Goal: Communication & Community: Answer question/provide support

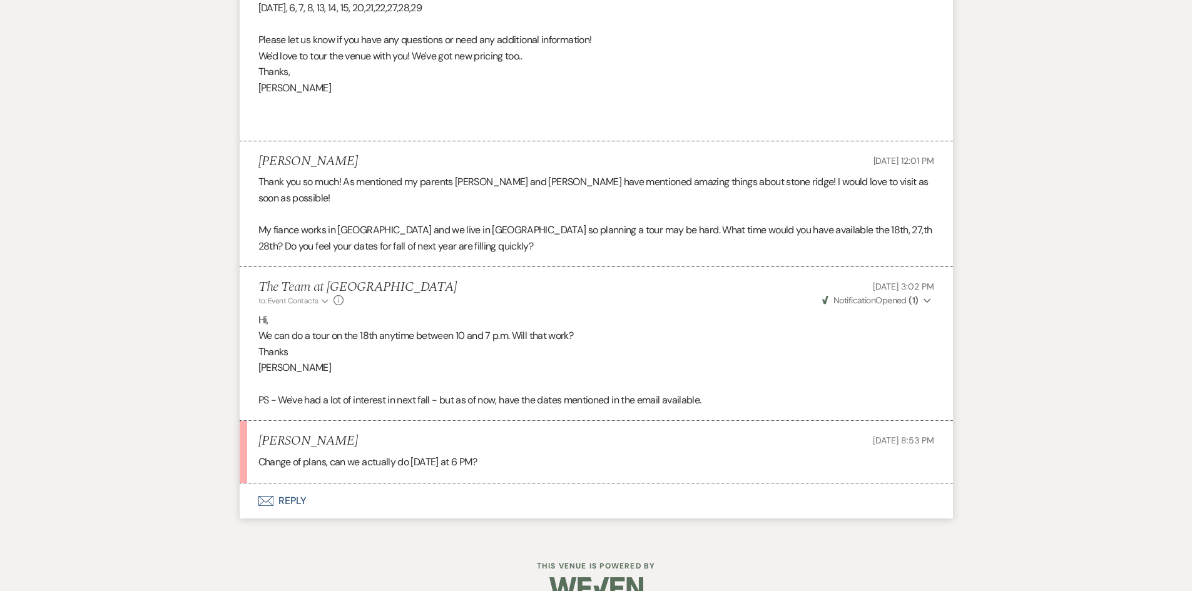
scroll to position [863, 0]
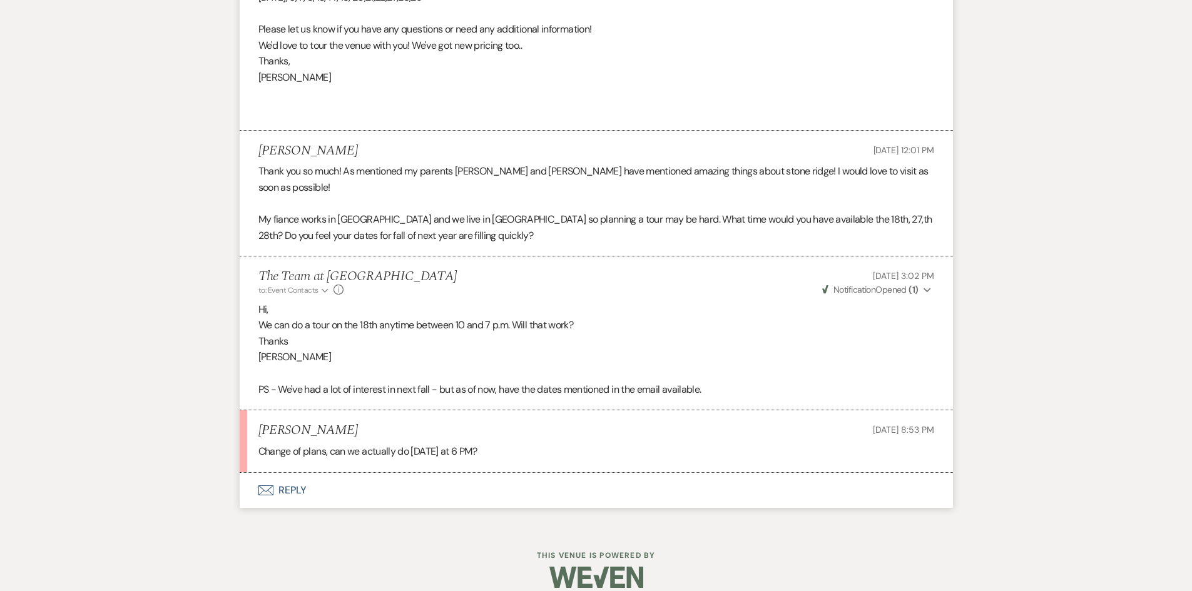
click at [280, 474] on button "Envelope Reply" at bounding box center [596, 490] width 713 height 35
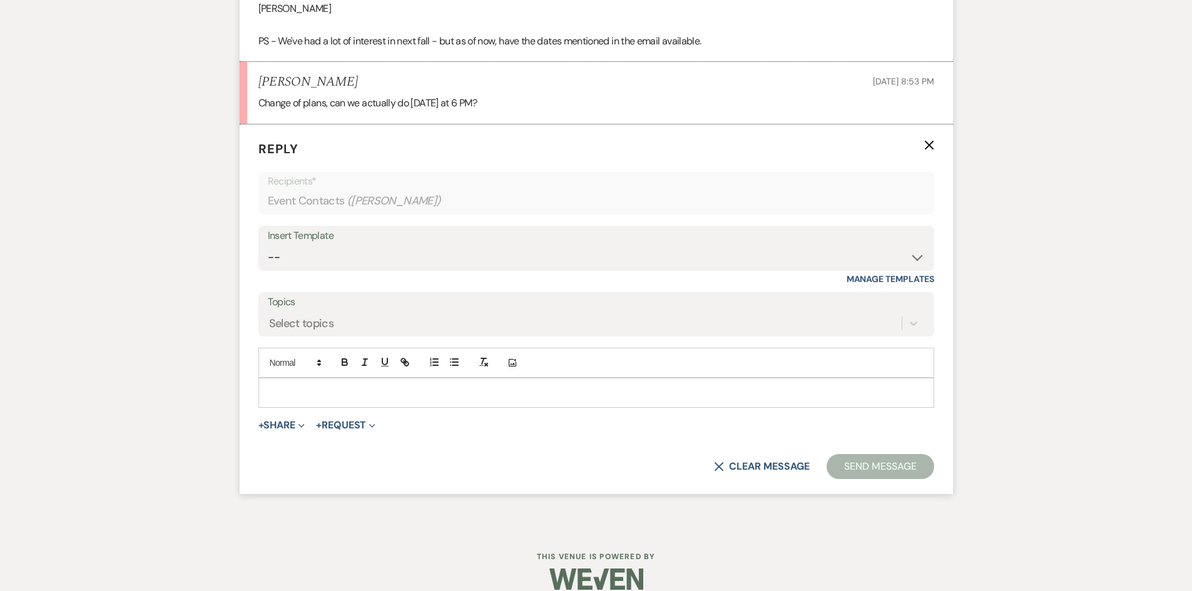
scroll to position [1214, 0]
click at [280, 384] on p at bounding box center [596, 391] width 656 height 14
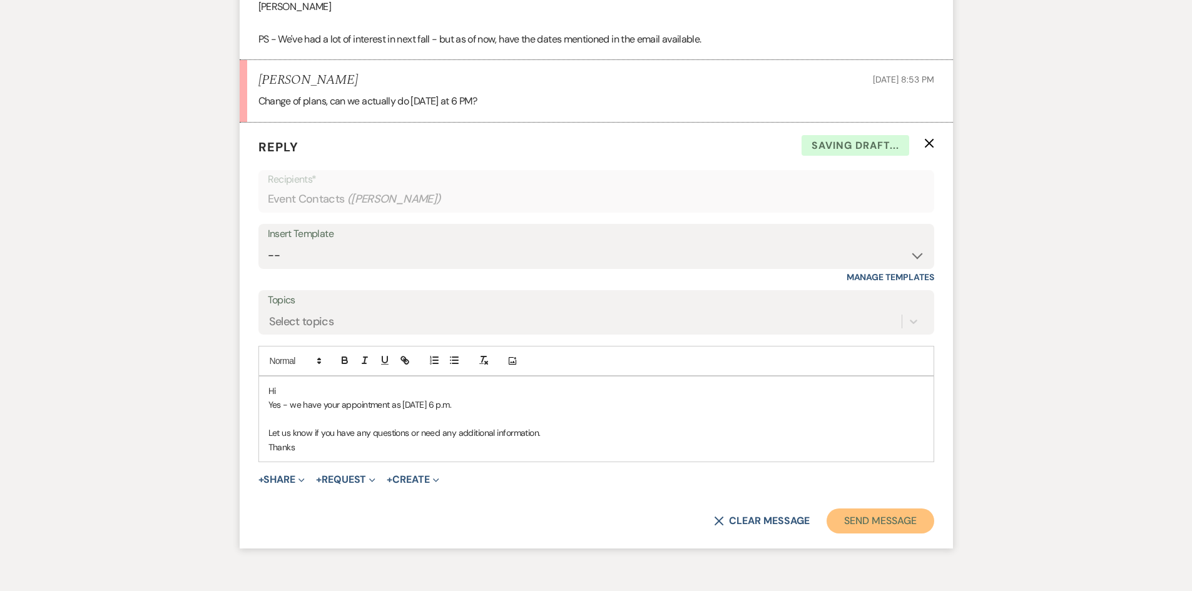
click at [862, 511] on button "Send Message" at bounding box center [880, 521] width 107 height 25
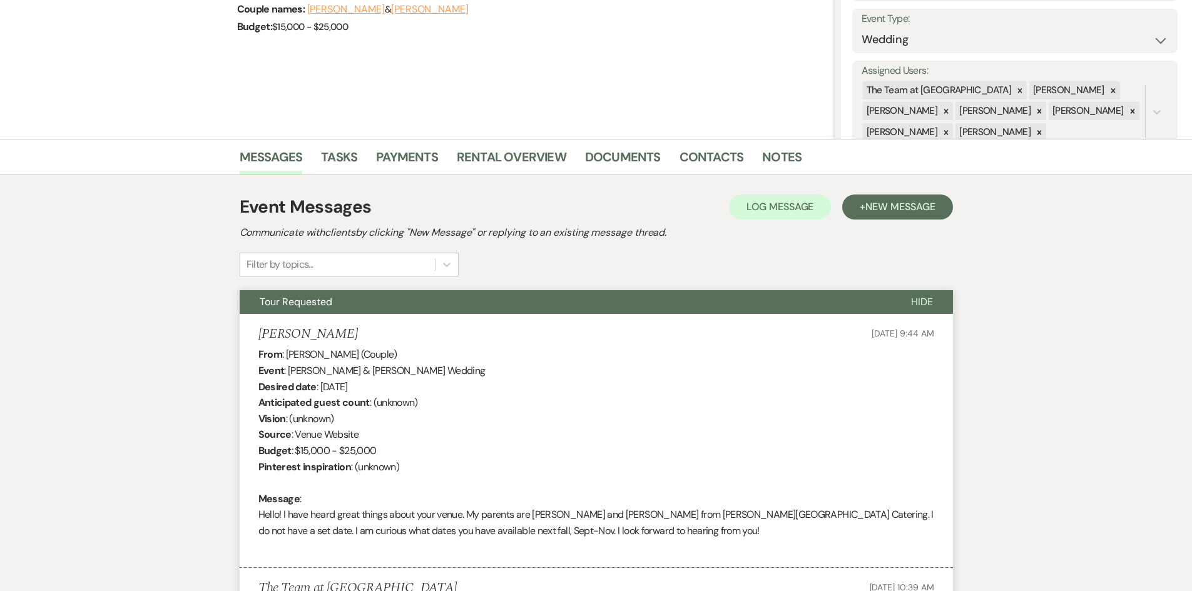
scroll to position [0, 0]
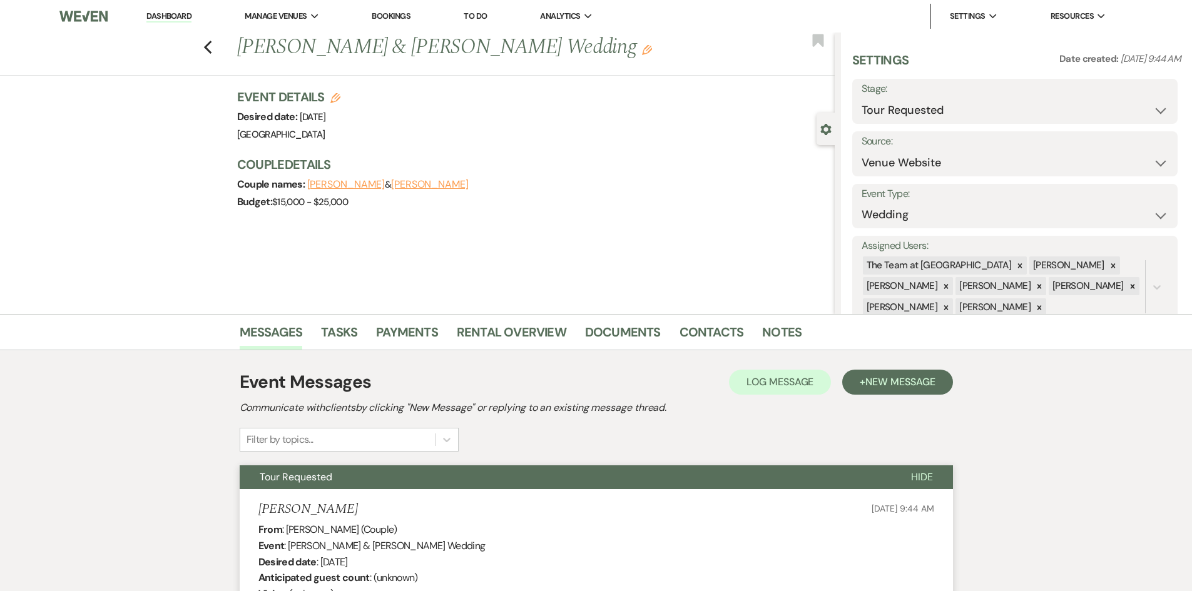
click at [164, 14] on link "Dashboard" at bounding box center [168, 17] width 45 height 12
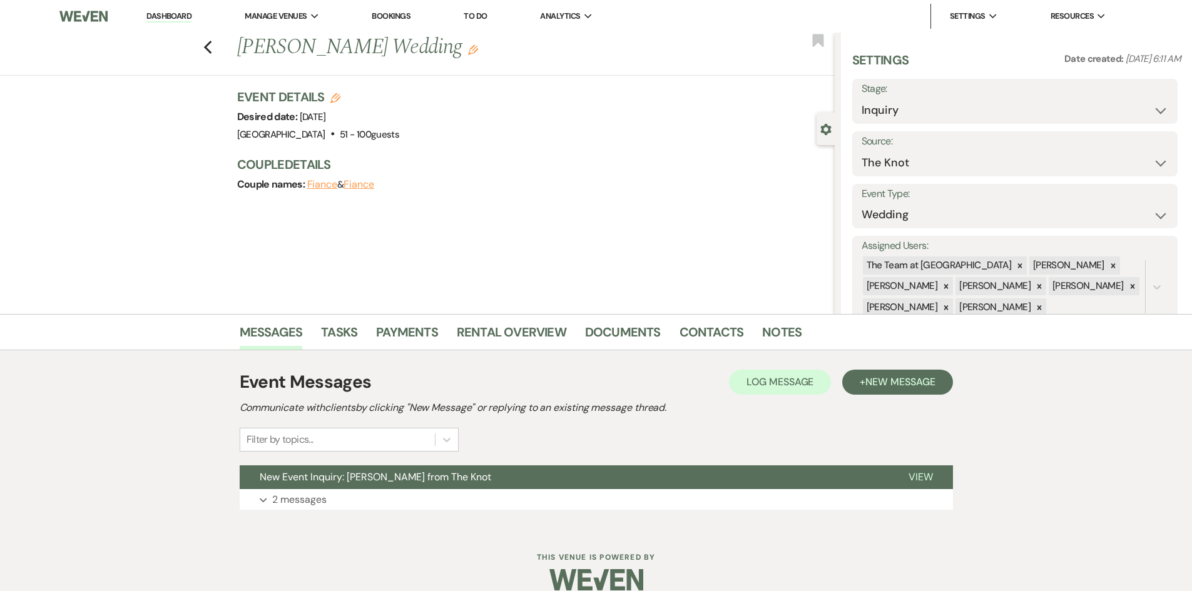
click at [170, 16] on link "Dashboard" at bounding box center [168, 17] width 45 height 12
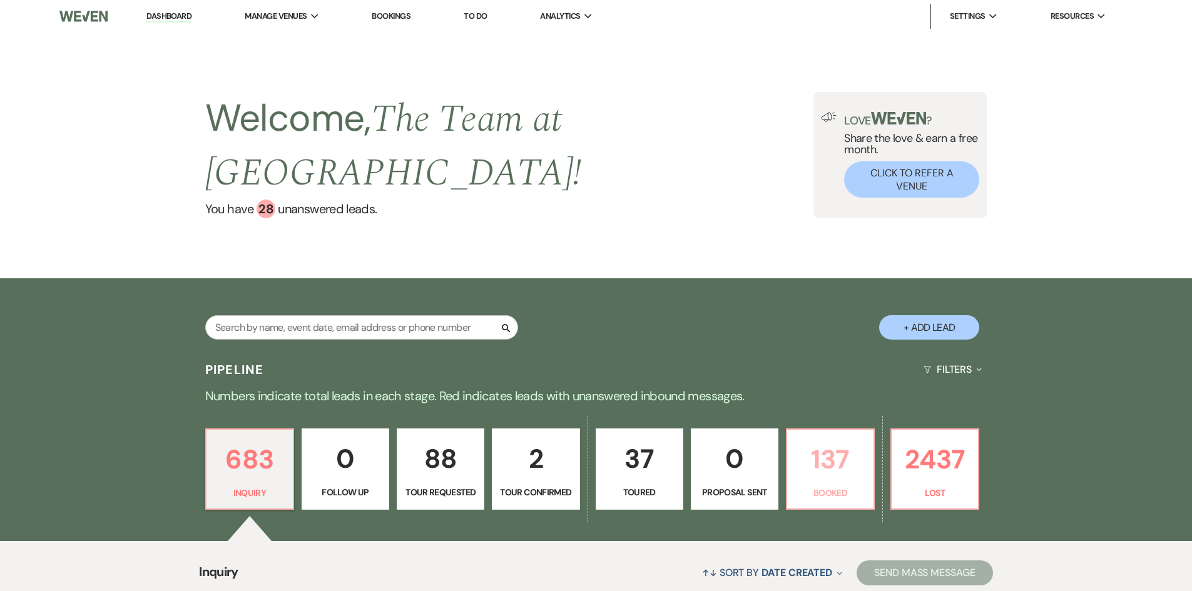
click at [825, 458] on p "137" at bounding box center [830, 460] width 71 height 42
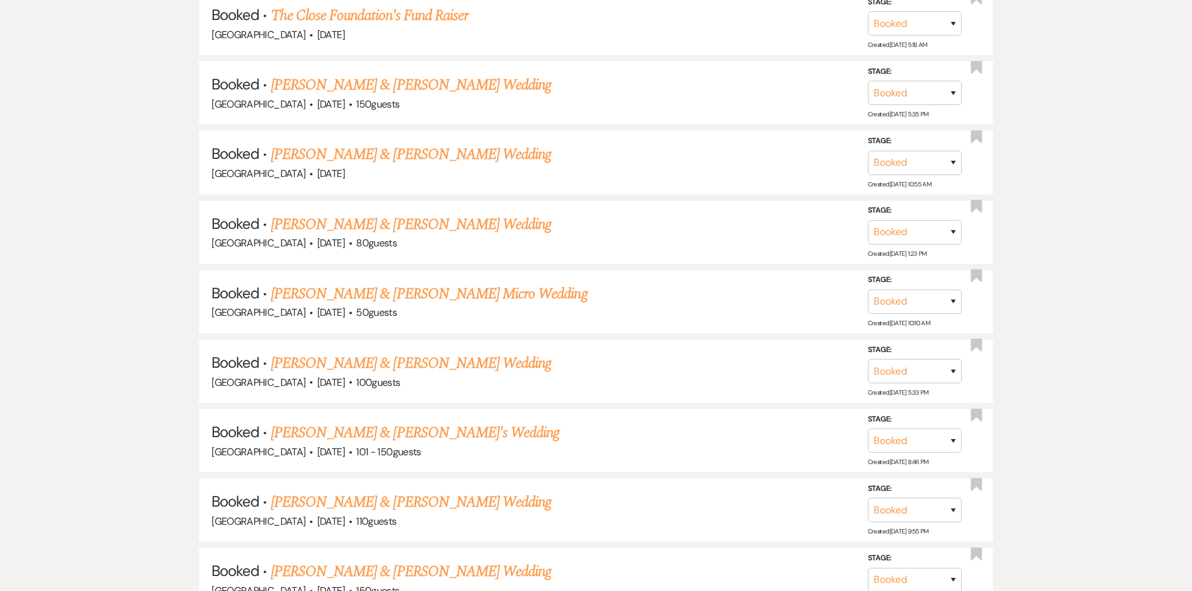
scroll to position [1168, 0]
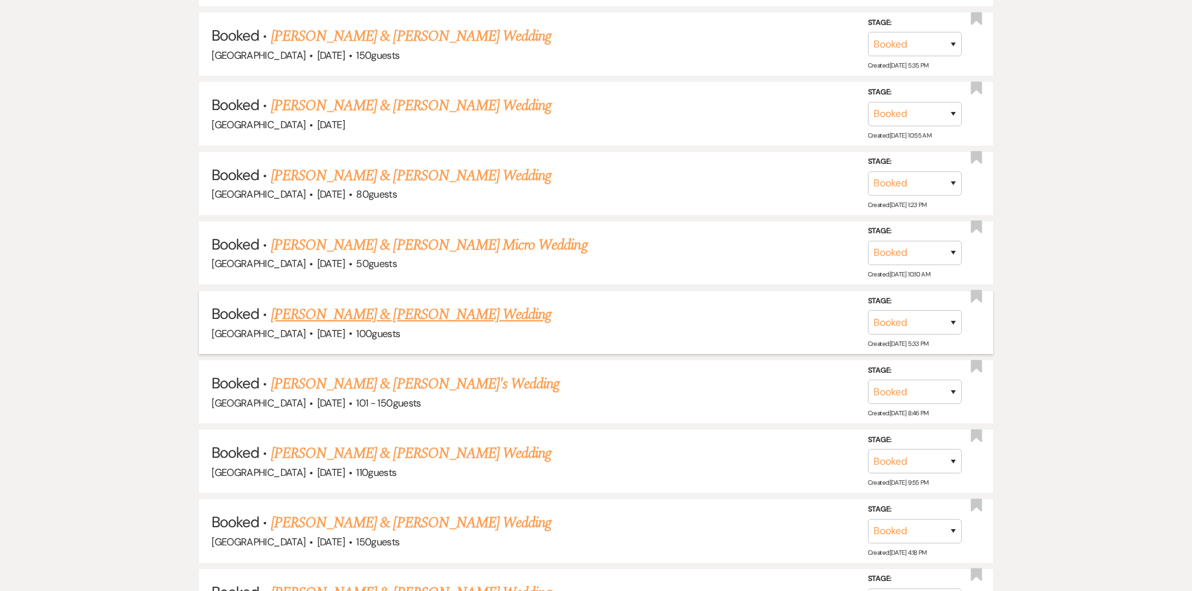
click at [345, 311] on link "Adam Kreider & Angela Rabbai's Wedding" at bounding box center [411, 315] width 280 height 23
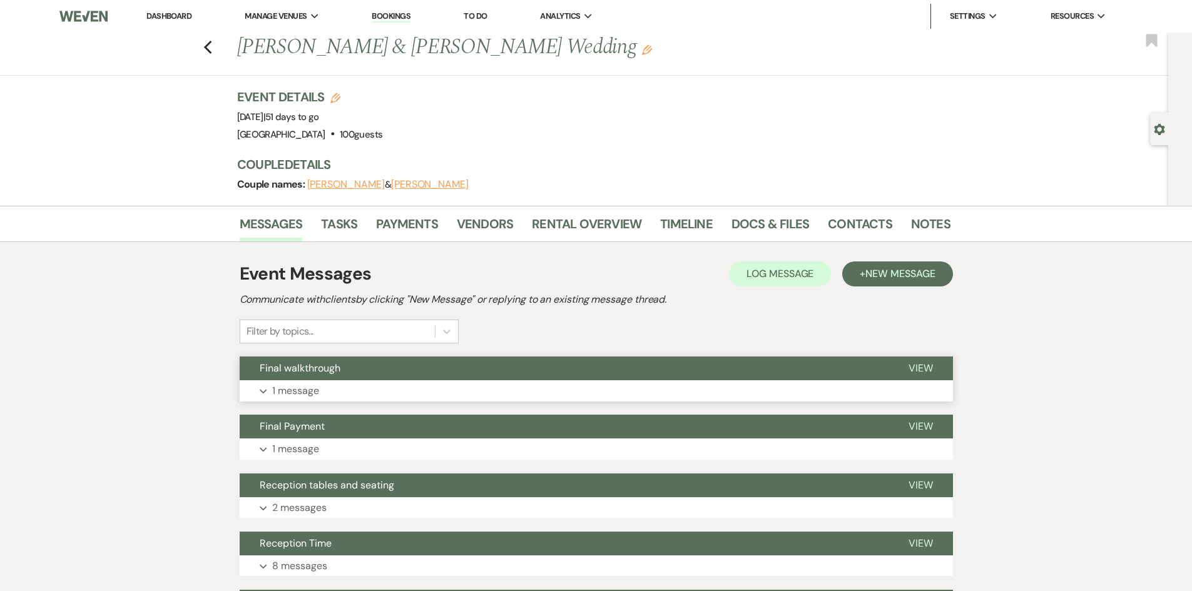
click at [913, 364] on span "View" at bounding box center [921, 368] width 24 height 13
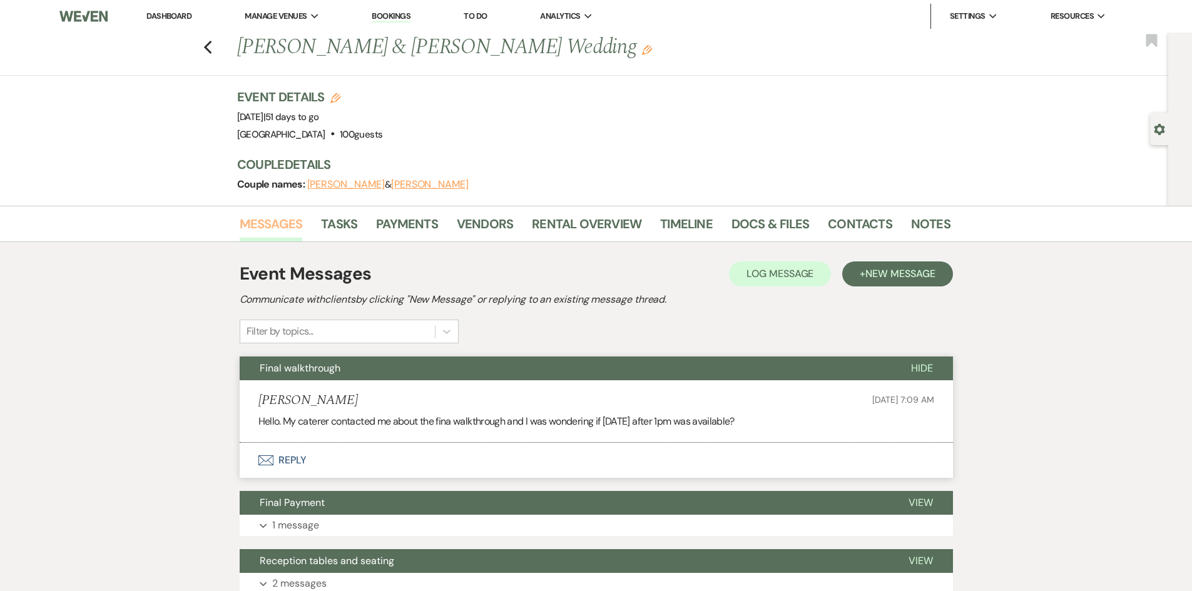
click at [284, 225] on link "Messages" at bounding box center [271, 228] width 63 height 28
click at [342, 229] on link "Tasks" at bounding box center [339, 228] width 36 height 28
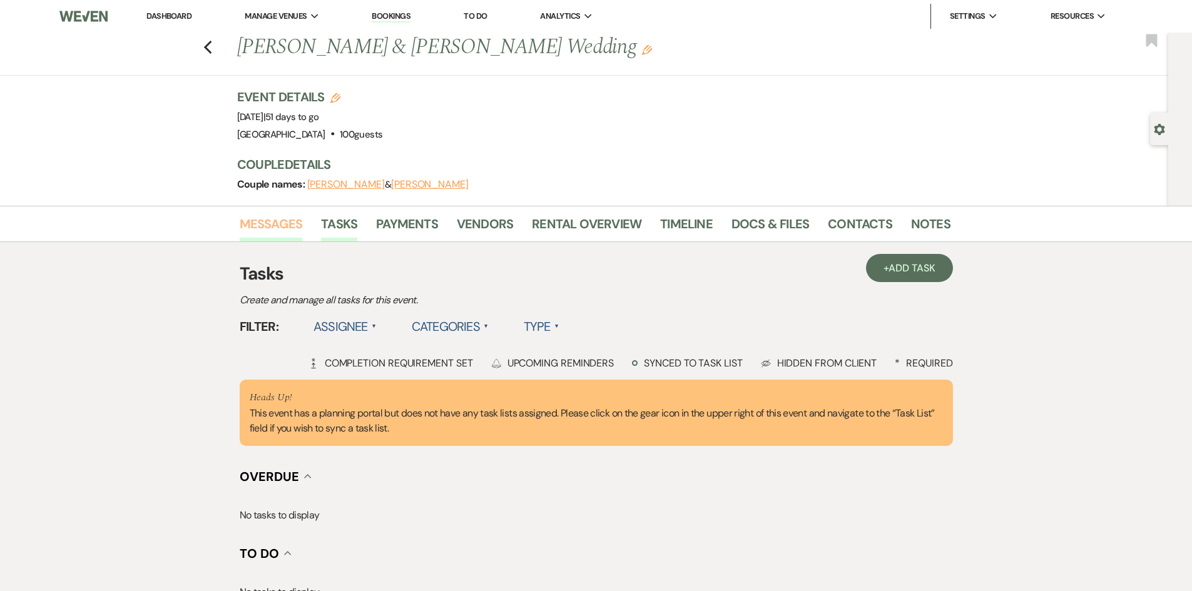
click at [275, 235] on link "Messages" at bounding box center [271, 228] width 63 height 28
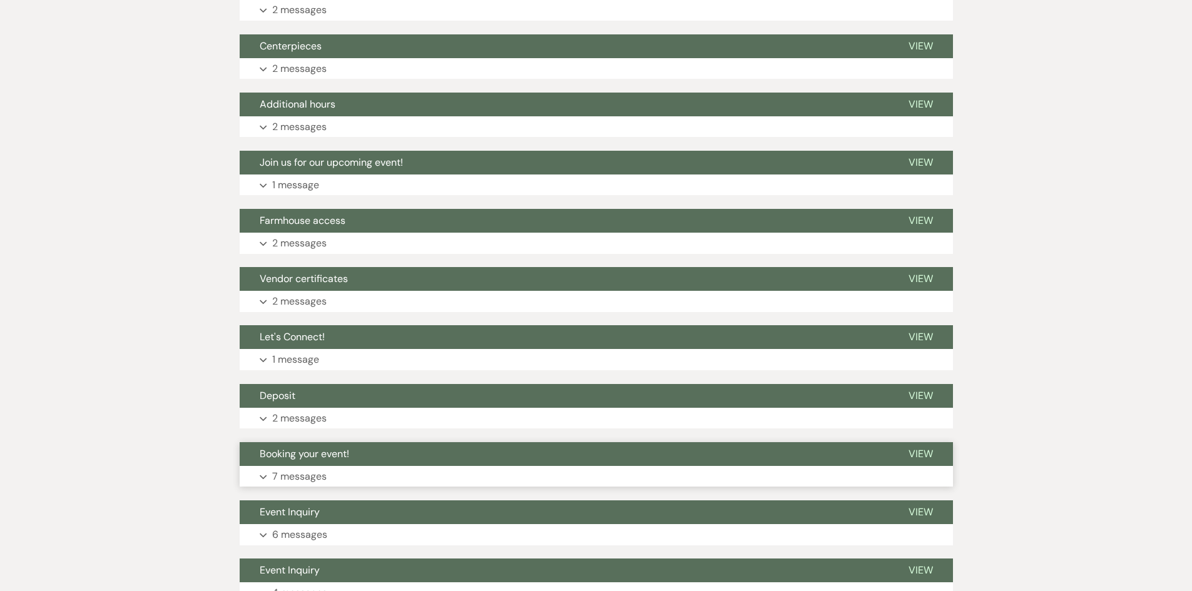
scroll to position [718, 0]
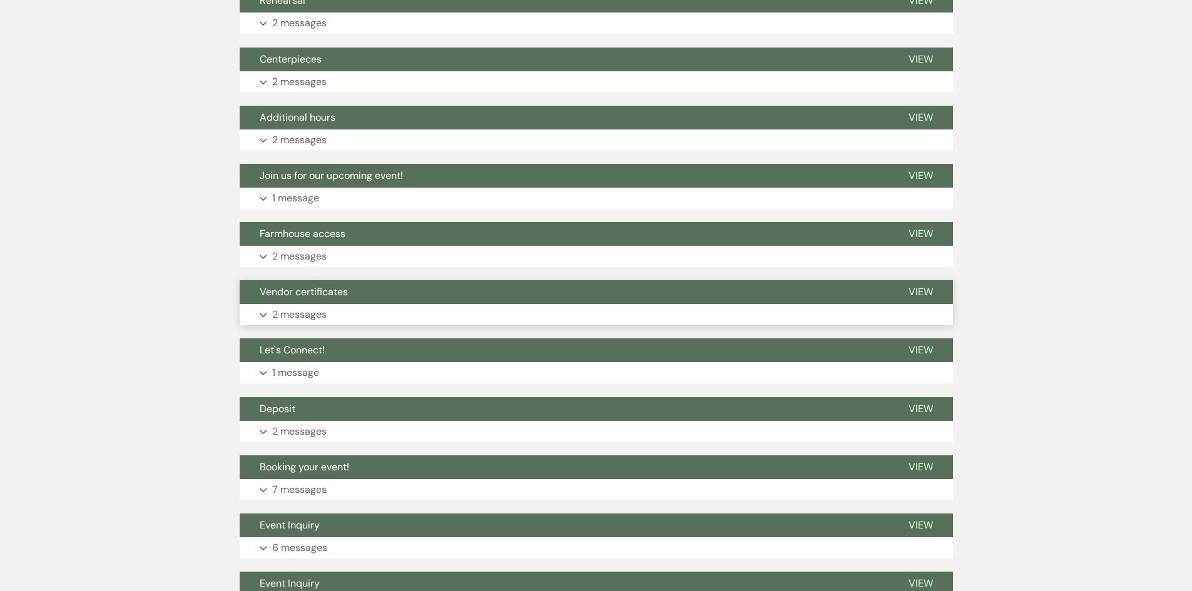
click at [922, 291] on span "View" at bounding box center [921, 291] width 24 height 13
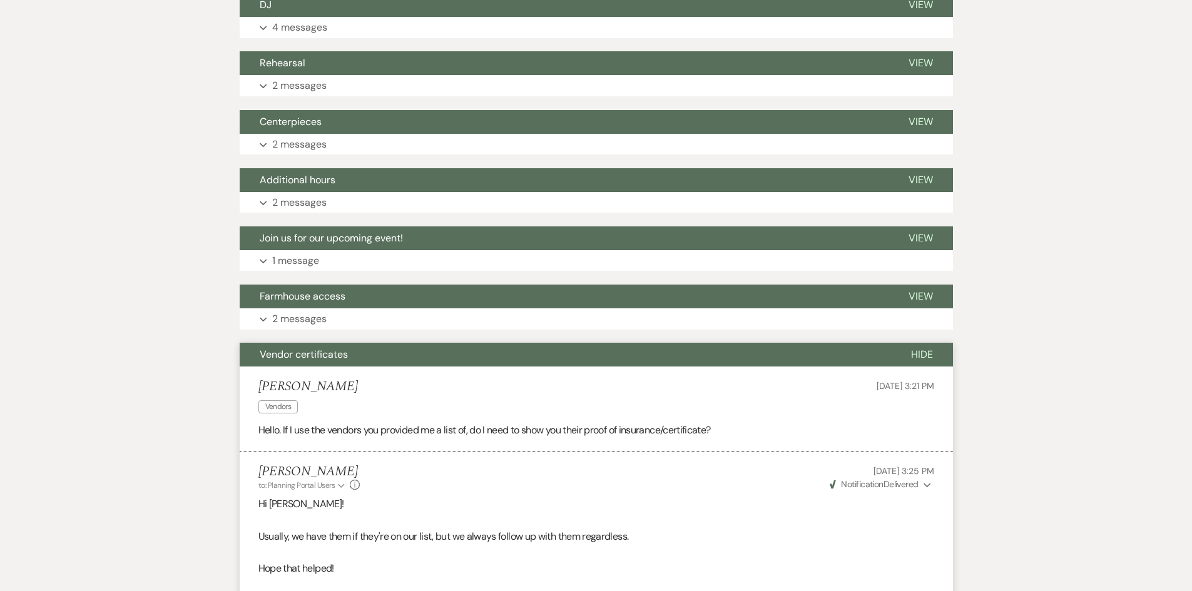
scroll to position [593, 0]
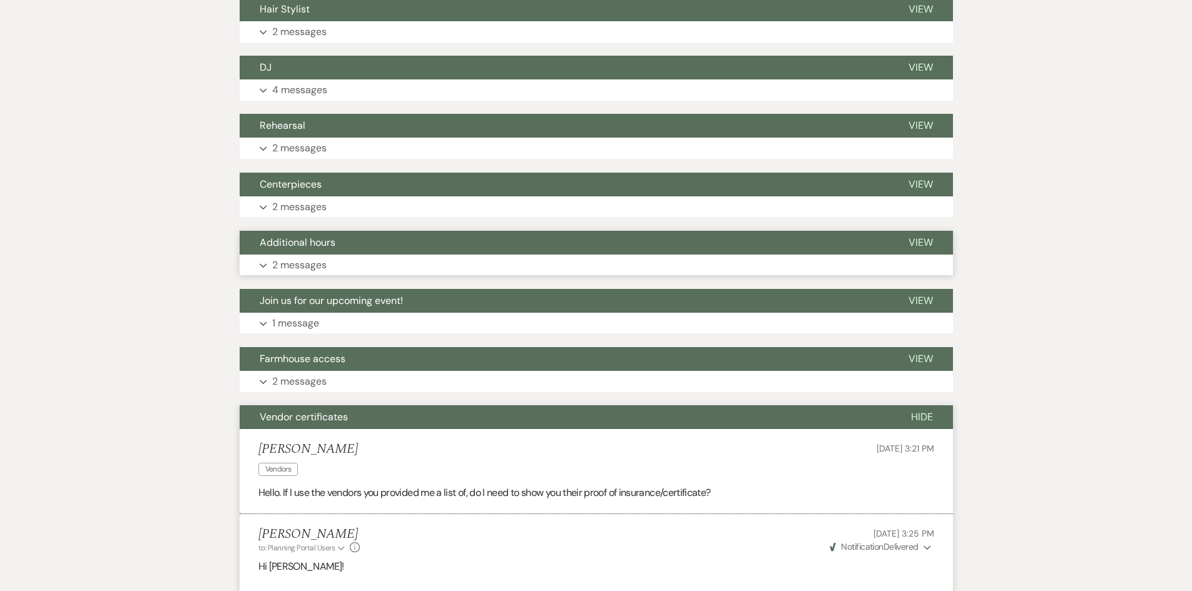
click at [926, 236] on span "View" at bounding box center [921, 242] width 24 height 13
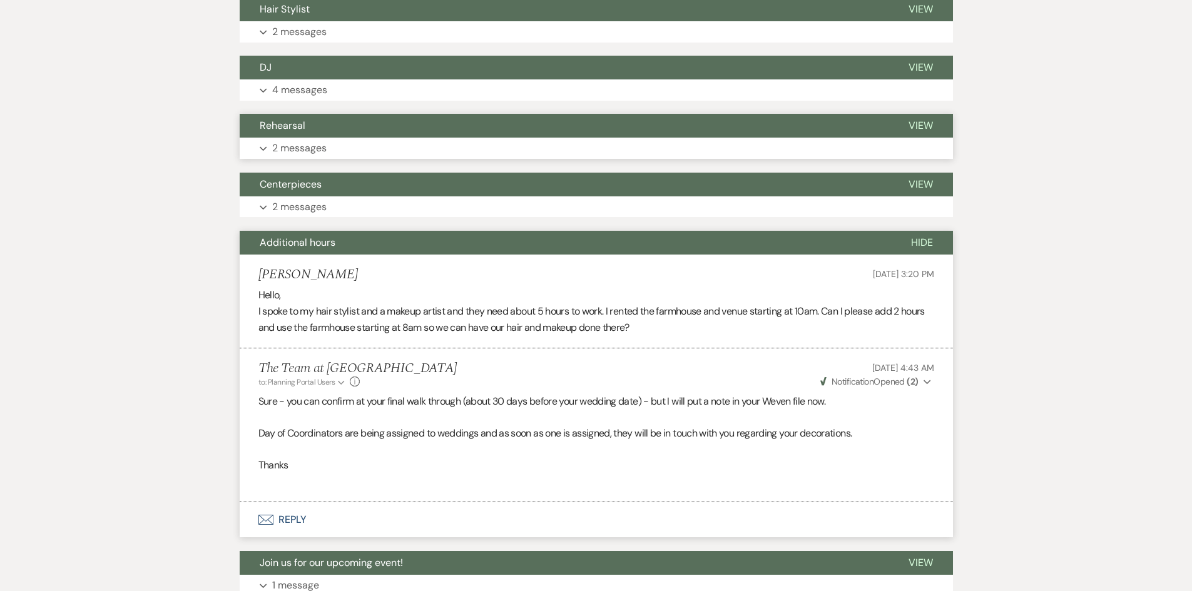
click at [919, 128] on span "View" at bounding box center [921, 125] width 24 height 13
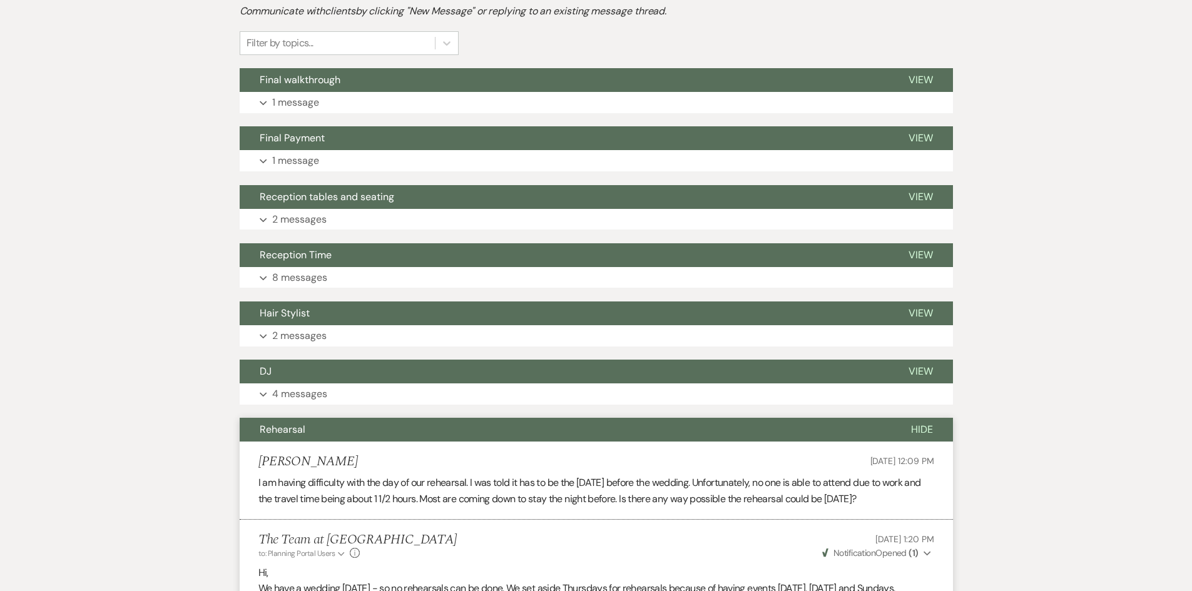
scroll to position [217, 0]
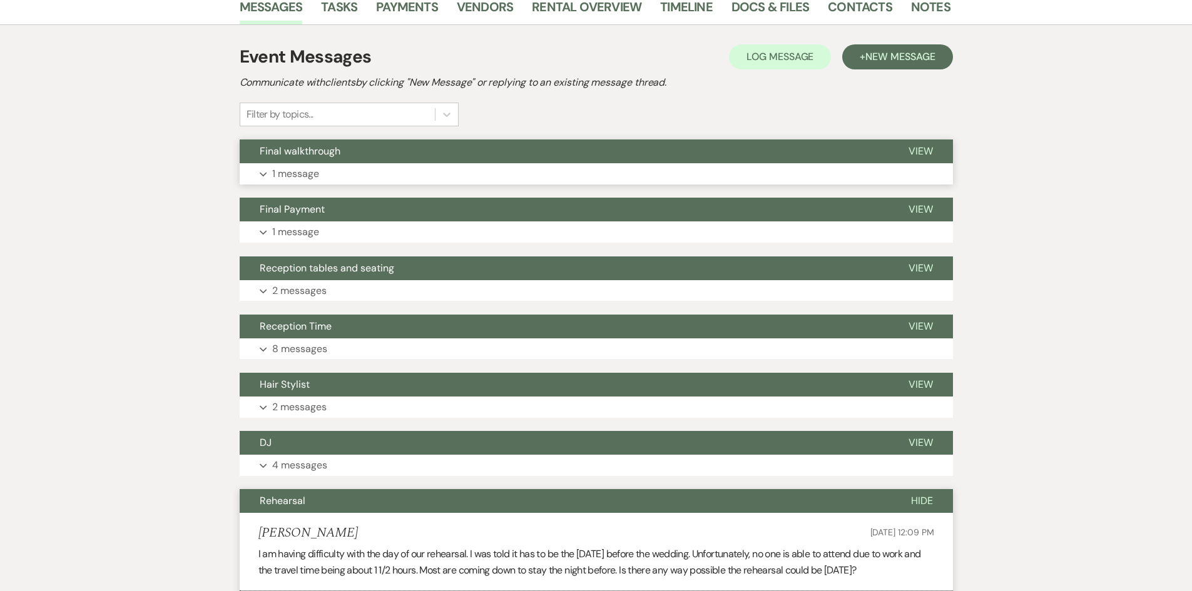
click at [924, 150] on span "View" at bounding box center [921, 151] width 24 height 13
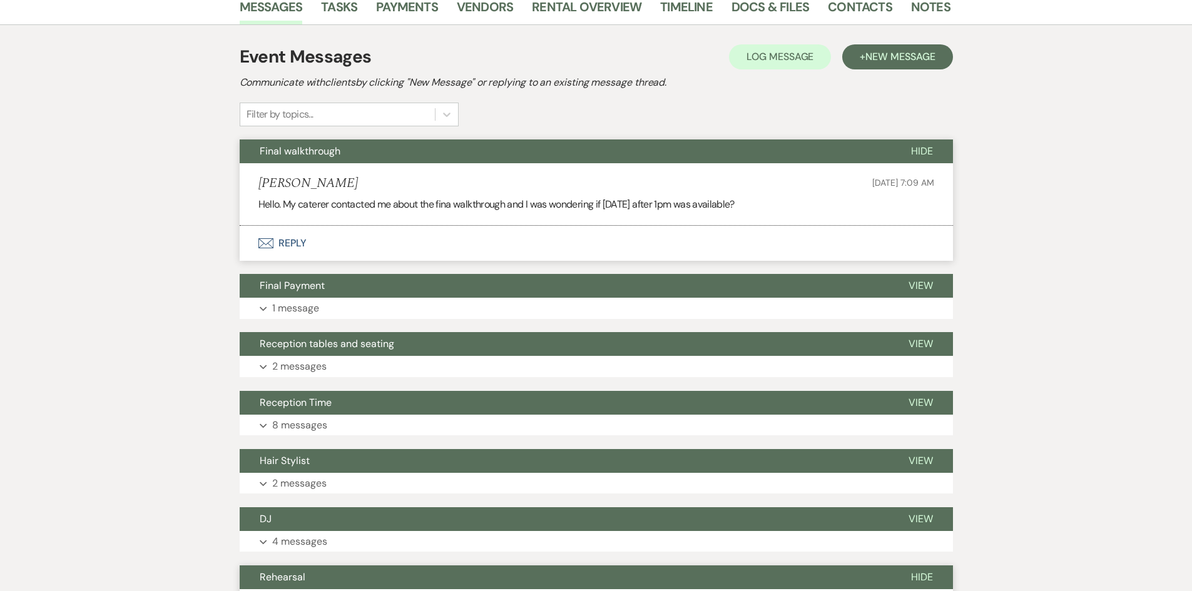
click at [299, 244] on button "Envelope Reply" at bounding box center [596, 243] width 713 height 35
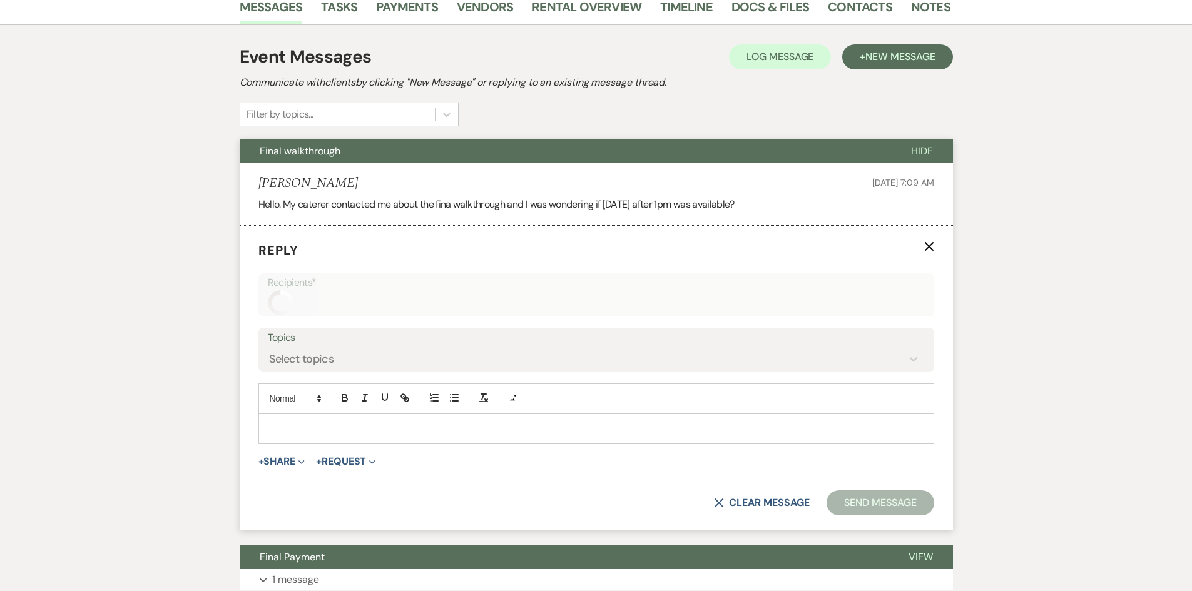
scroll to position [277, 0]
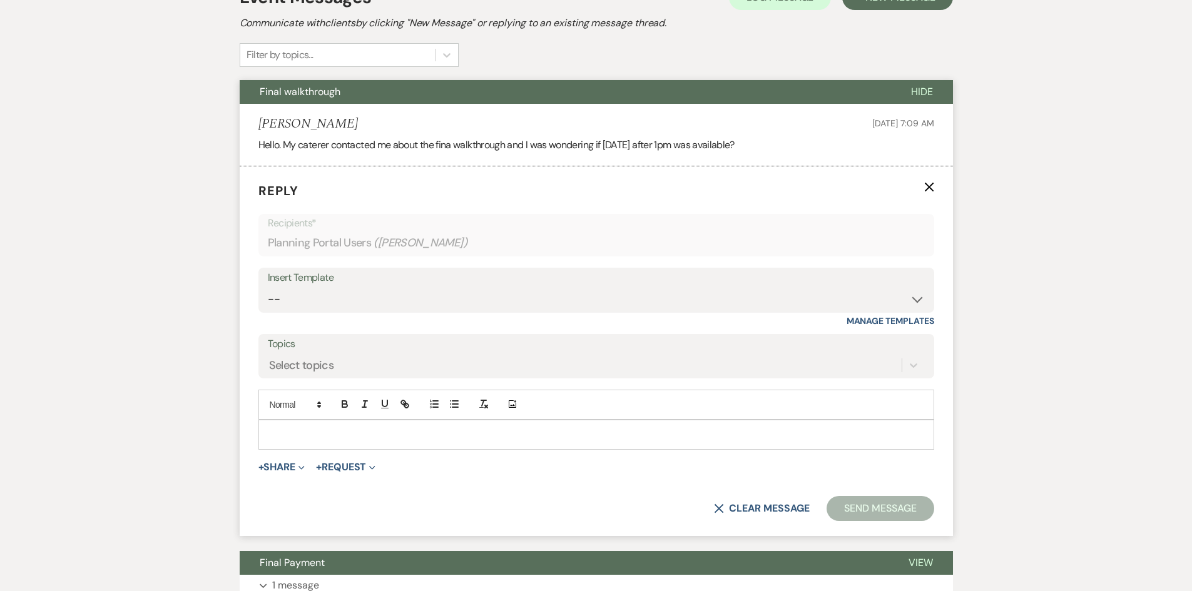
click at [303, 437] on p at bounding box center [596, 435] width 656 height 14
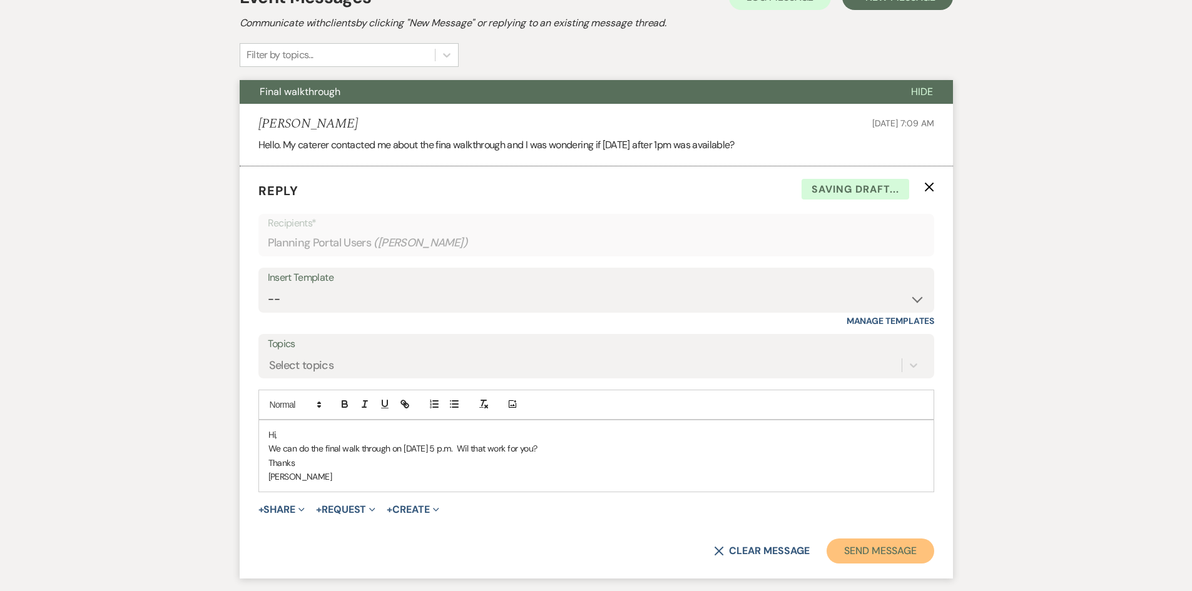
click at [872, 548] on button "Send Message" at bounding box center [880, 551] width 107 height 25
